Goal: Find specific page/section: Find specific page/section

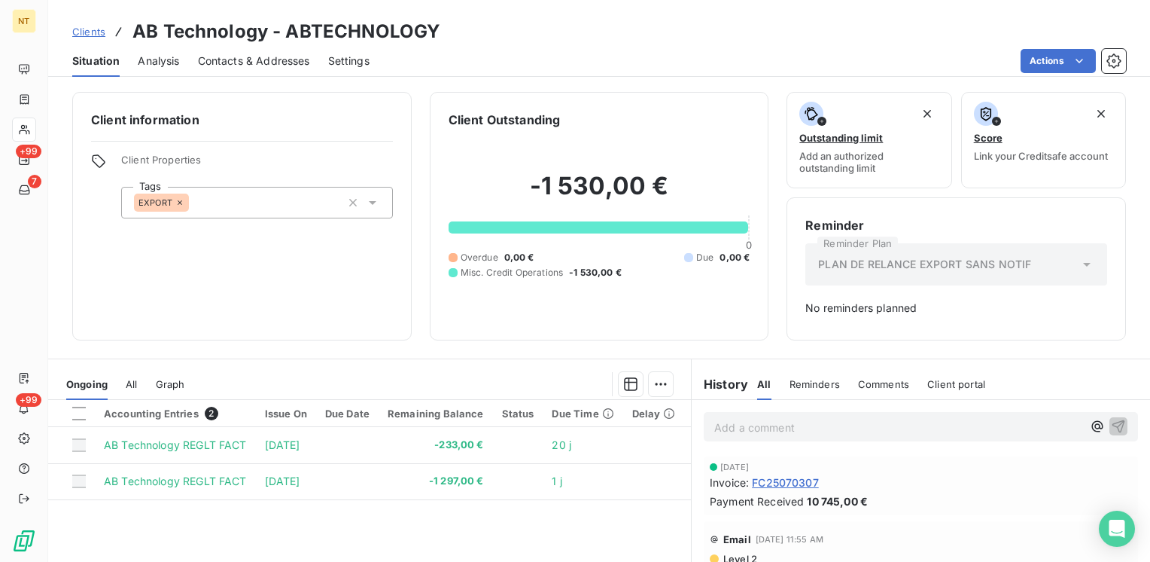
scroll to position [172, 0]
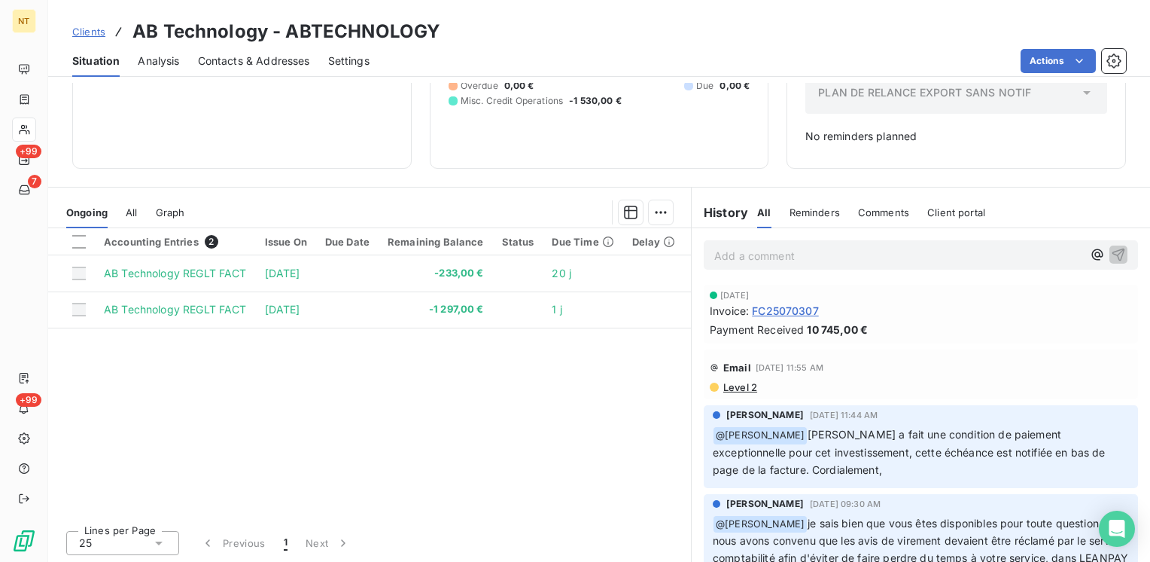
click at [777, 307] on span "FC25070307" at bounding box center [785, 311] width 67 height 16
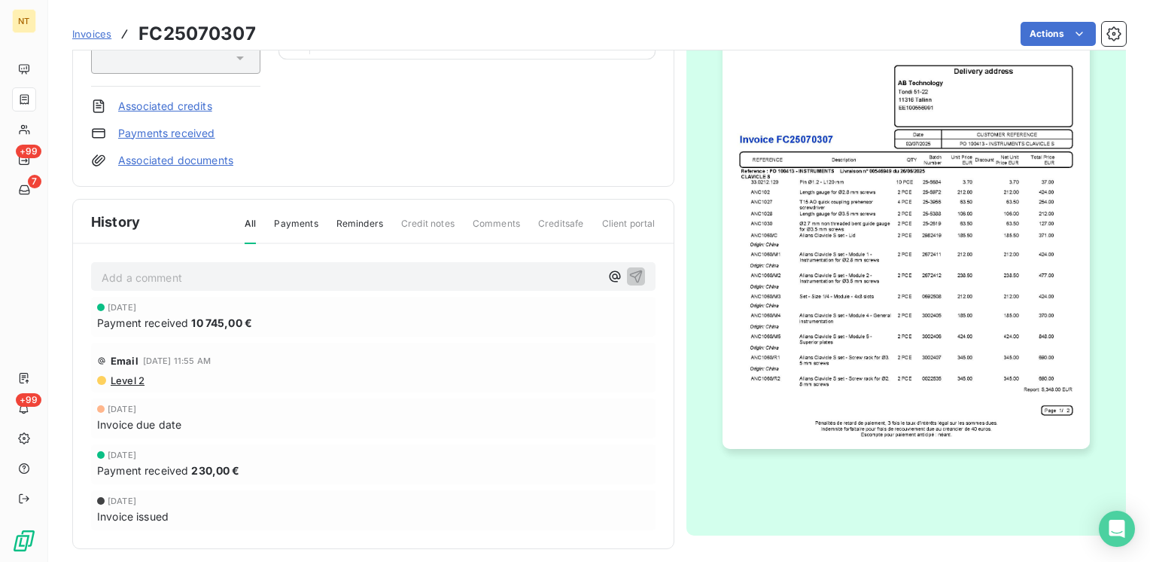
scroll to position [226, 0]
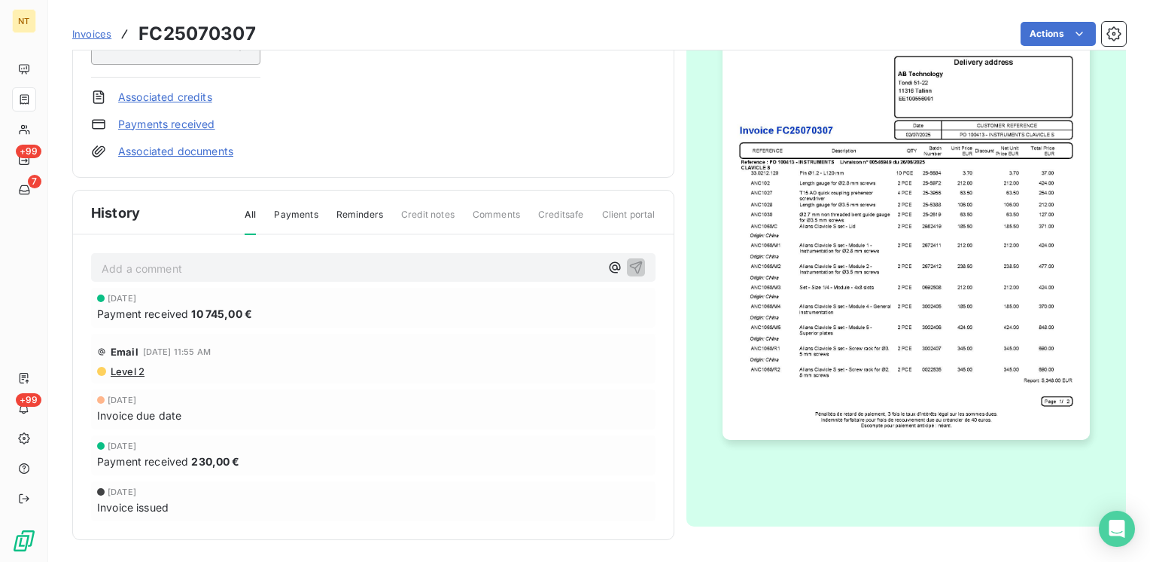
click at [924, 340] on img "button" at bounding box center [906, 179] width 367 height 519
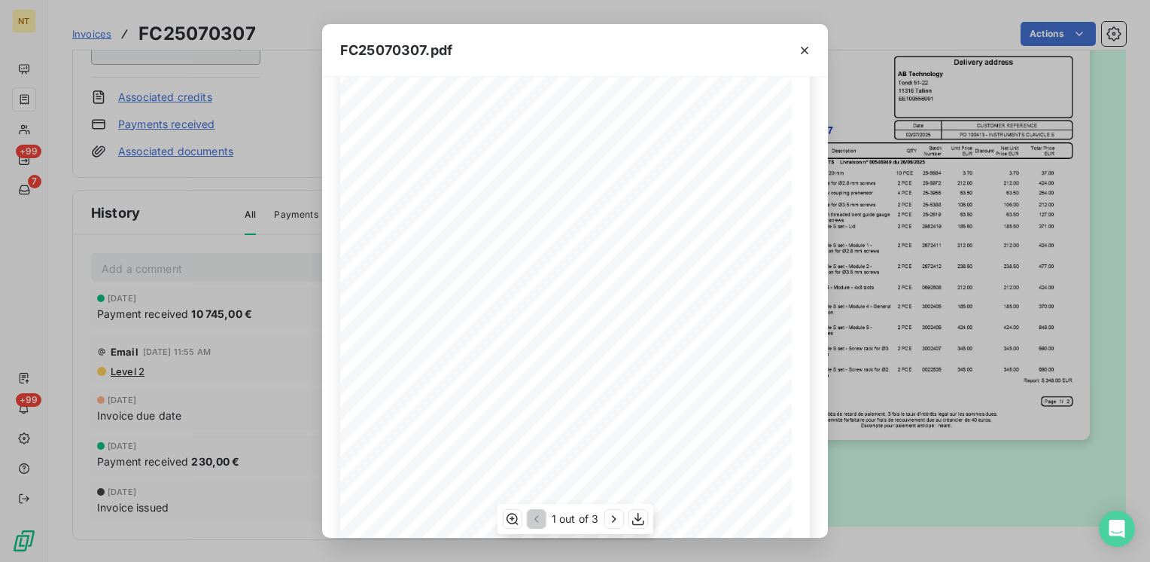
scroll to position [214, 0]
click at [611, 516] on icon "button" at bounding box center [613, 518] width 15 height 15
click at [807, 48] on icon "button" at bounding box center [805, 51] width 8 height 8
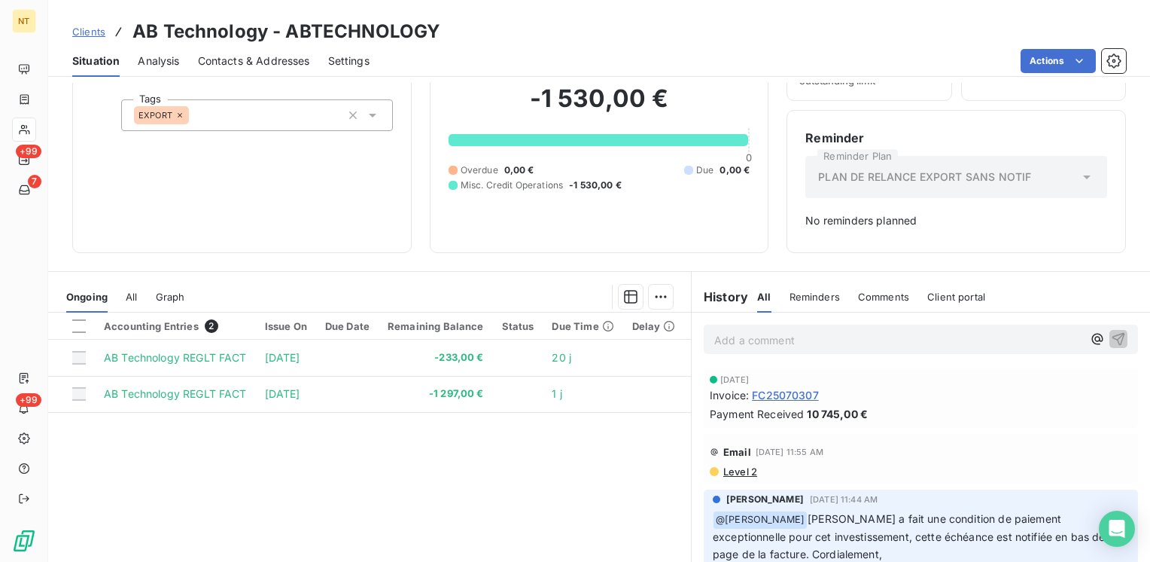
scroll to position [151, 0]
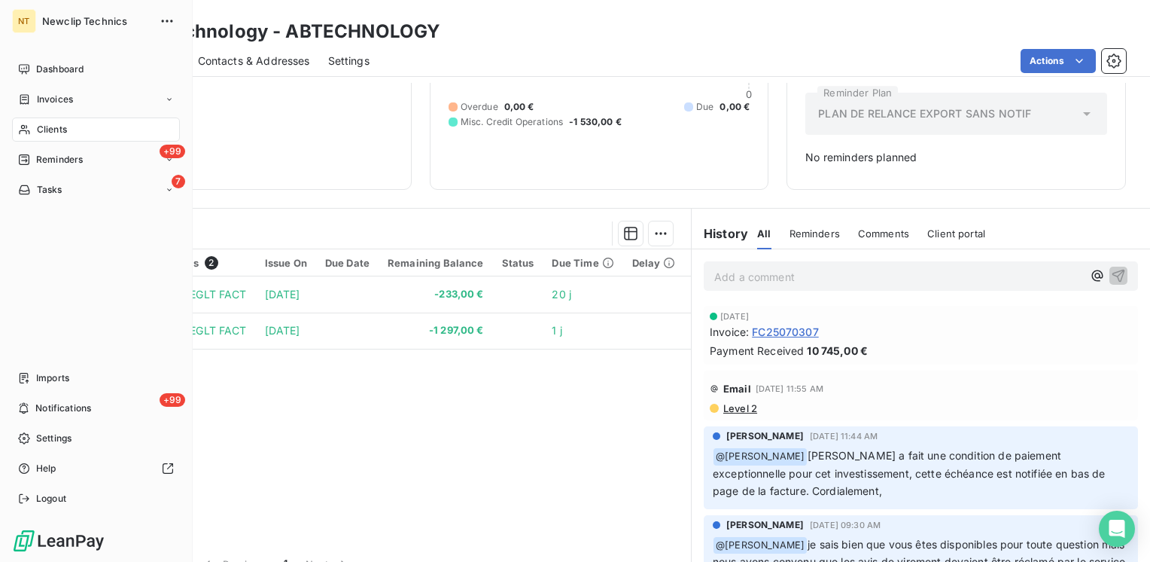
click at [59, 129] on span "Clients" at bounding box center [52, 130] width 30 height 14
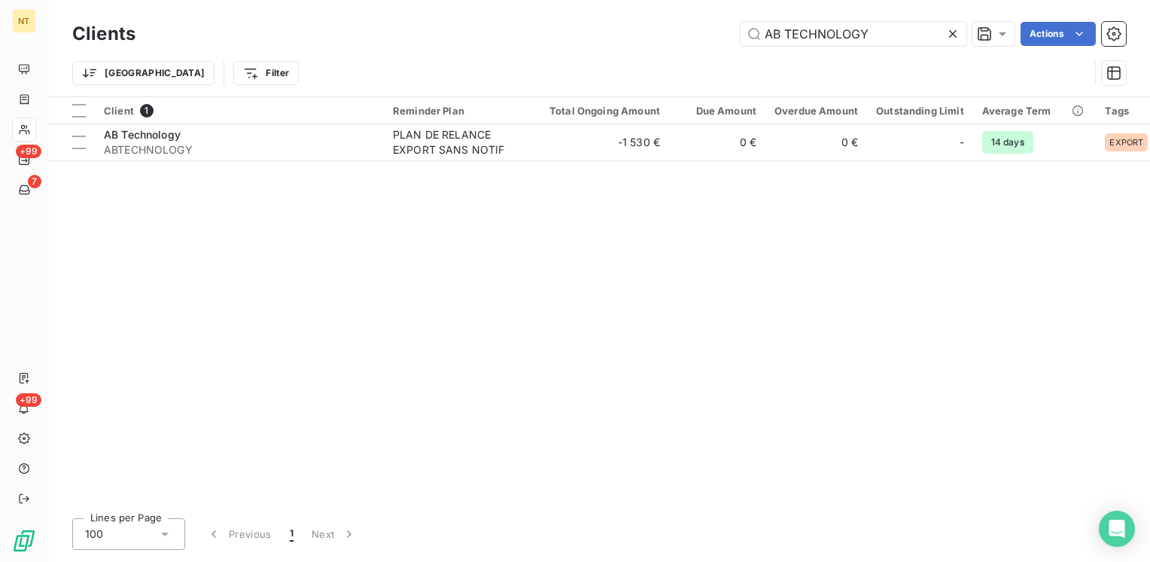
drag, startPoint x: 888, startPoint y: 33, endPoint x: 726, endPoint y: 15, distance: 163.6
click at [726, 15] on div "Clients AB TECHNOLOGY Actions Trier Filter" at bounding box center [599, 48] width 1102 height 96
click at [723, 301] on div "Client 1 Reminder Plan Total Ongoing Amount Due Amount Overdue Amount Outstandi…" at bounding box center [599, 301] width 1102 height 409
click at [951, 32] on icon at bounding box center [953, 34] width 8 height 8
